Goal: Transaction & Acquisition: Purchase product/service

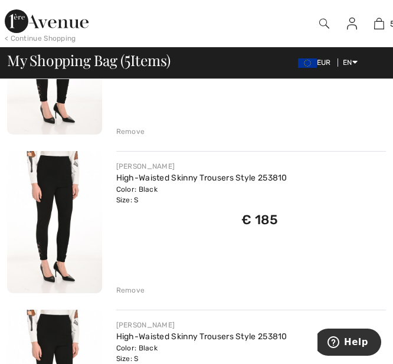
click at [138, 290] on div "Remove" at bounding box center [130, 290] width 29 height 11
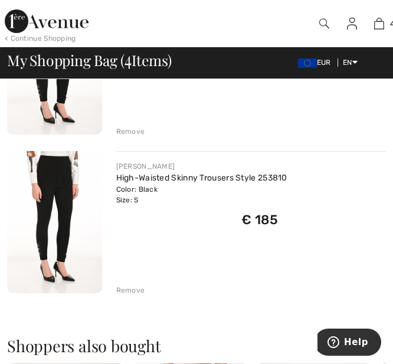
click at [135, 294] on div "Remove" at bounding box center [130, 290] width 29 height 11
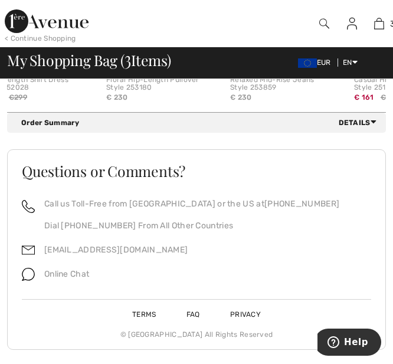
scroll to position [0, 363]
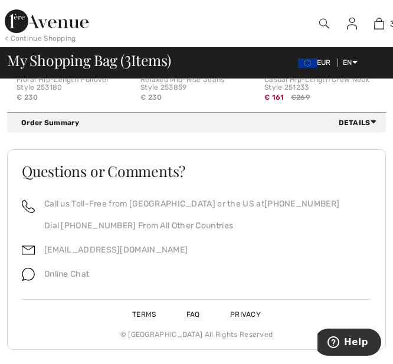
click at [367, 119] on span "Details" at bounding box center [360, 122] width 43 height 11
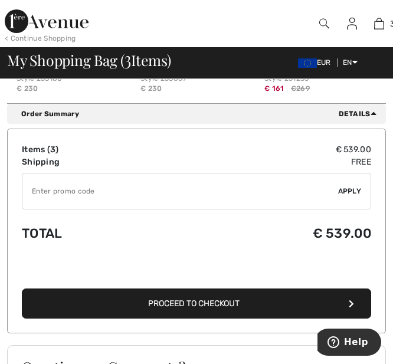
click at [50, 201] on input "TEXT" at bounding box center [180, 191] width 316 height 35
paste input "EXTRA20"
type input "EXTRA20"
click at [351, 197] on span "Apply" at bounding box center [350, 191] width 24 height 11
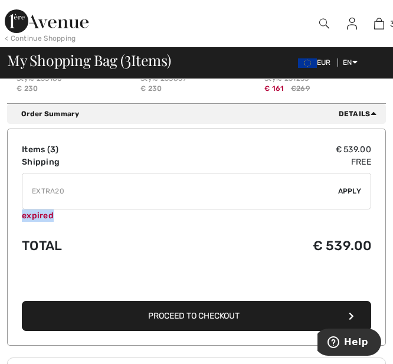
drag, startPoint x: 22, startPoint y: 224, endPoint x: 65, endPoint y: 229, distance: 43.4
click at [65, 222] on div "expired" at bounding box center [196, 216] width 349 height 12
copy div "expired"
